Goal: Navigation & Orientation: Find specific page/section

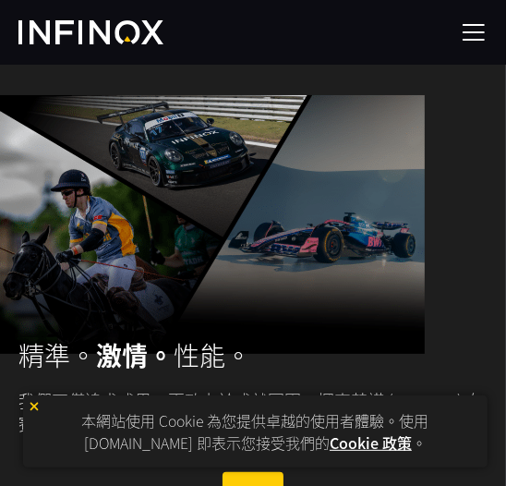
click at [465, 30] on img at bounding box center [474, 32] width 28 height 28
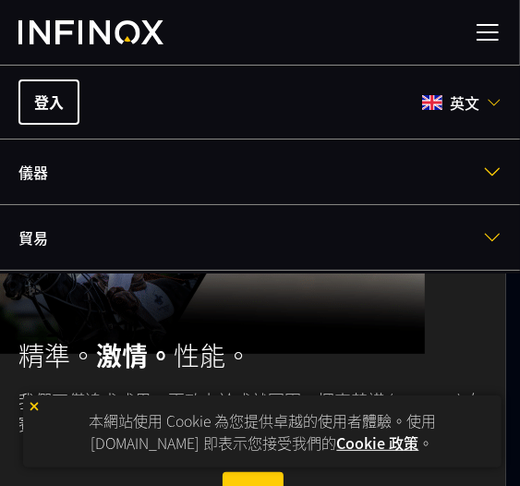
click at [454, 101] on font "英文" at bounding box center [465, 102] width 30 height 22
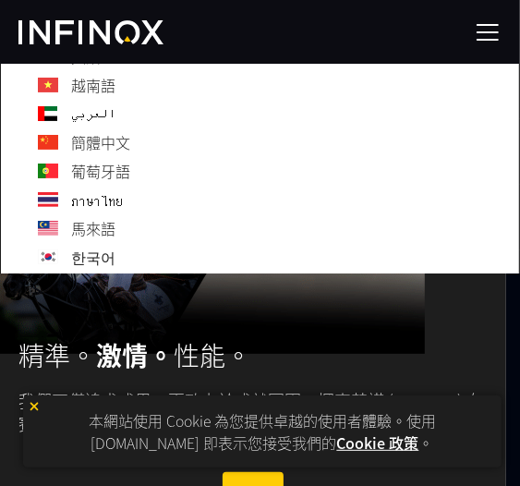
scroll to position [243, 0]
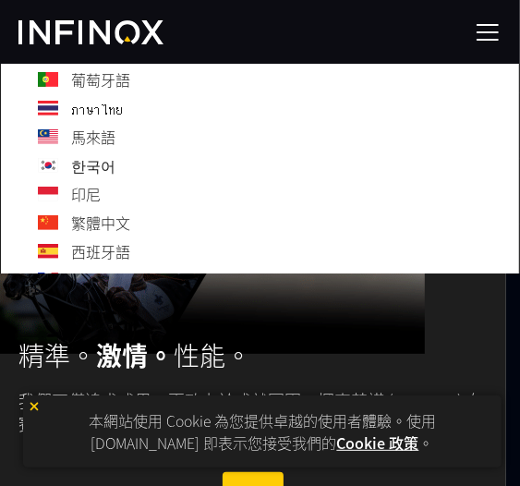
click at [78, 223] on font "繁體中文" at bounding box center [100, 222] width 59 height 22
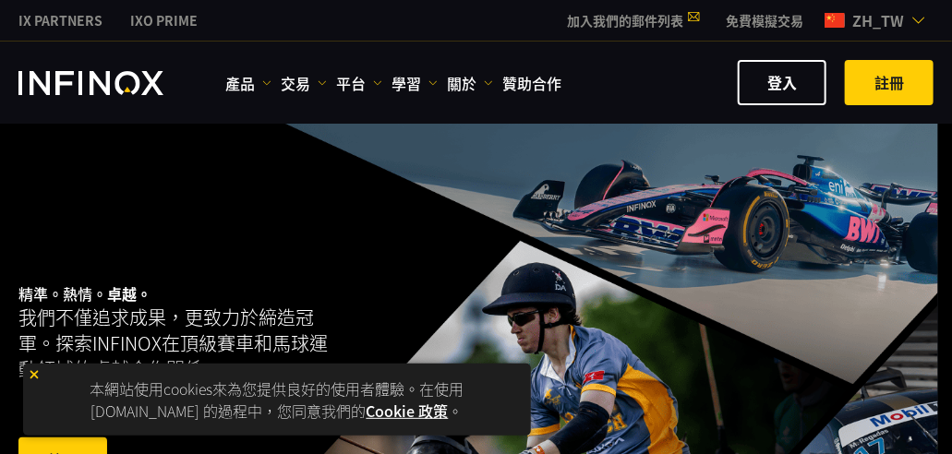
click at [505, 75] on link "登入" at bounding box center [782, 82] width 89 height 45
